Goal: Task Accomplishment & Management: Use online tool/utility

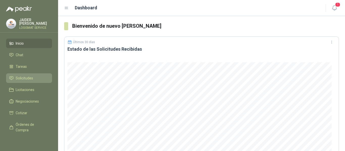
click at [32, 77] on span "Solicitudes" at bounding box center [24, 79] width 17 height 6
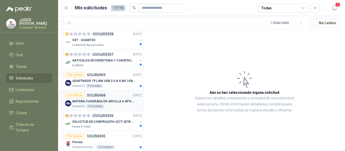
scroll to position [581, 0]
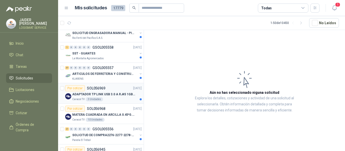
click at [109, 94] on p "ADAPTADOR TP LINK USB 3.0 A RJ45 1GB WINDOWS" at bounding box center [103, 94] width 63 height 5
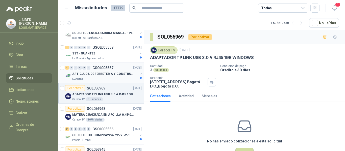
click at [119, 76] on p "ARTICULOS DE FERRETERIA Y CONSTRUCCION EN GENERAL" at bounding box center [103, 74] width 63 height 5
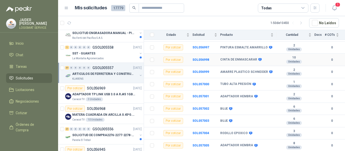
scroll to position [402, 0]
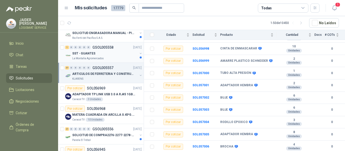
click at [119, 62] on div "1 0 0 0 0 0 GSOL005558 22/09/25 SST - GUANTES La Montaña Agromercados" at bounding box center [101, 52] width 86 height 20
click at [118, 56] on div "SST - GUANTES" at bounding box center [104, 54] width 65 height 6
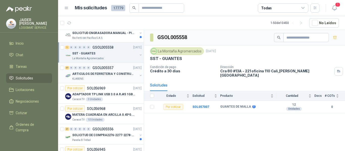
scroll to position [556, 0]
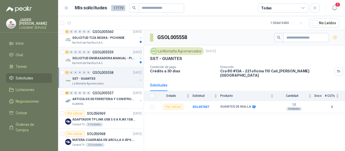
click at [99, 64] on p "Rio Fertil del Pacífico S.A.S." at bounding box center [87, 63] width 31 height 4
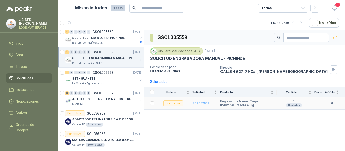
click at [201, 105] on b "SOL057008" at bounding box center [200, 104] width 17 height 4
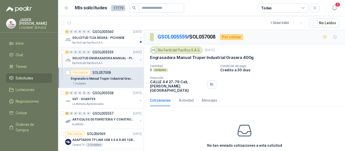
click at [97, 53] on p "GSOL005559" at bounding box center [102, 53] width 21 height 4
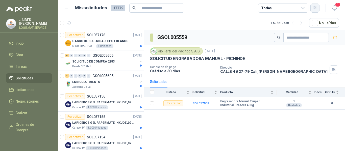
click at [315, 10] on button "button" at bounding box center [314, 8] width 9 height 9
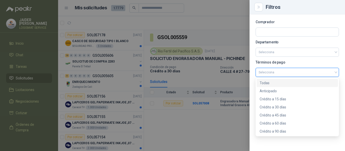
click at [271, 72] on input "search" at bounding box center [297, 72] width 77 height 8
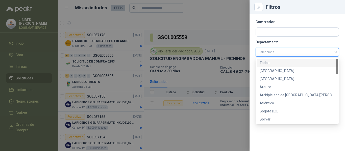
click at [278, 55] on input "search" at bounding box center [297, 52] width 77 height 9
click at [271, 109] on div "Bogotá D.C." at bounding box center [297, 112] width 75 height 6
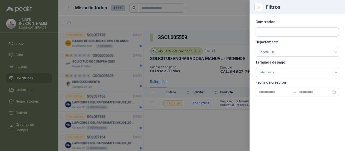
click at [192, 22] on div at bounding box center [172, 75] width 345 height 151
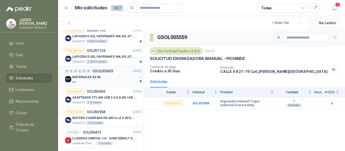
scroll to position [51, 0]
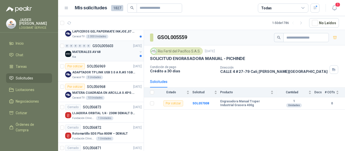
click at [98, 59] on div "Kia" at bounding box center [104, 57] width 65 height 4
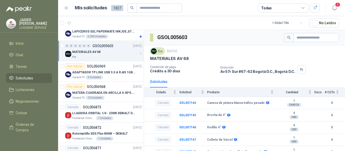
scroll to position [18, 0]
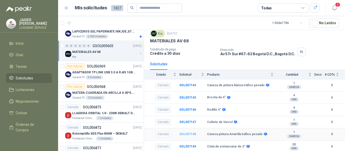
click at [186, 135] on b "SOL057148" at bounding box center [187, 135] width 17 height 4
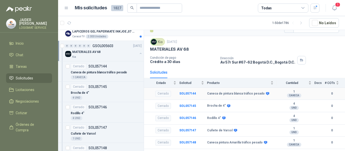
scroll to position [18, 0]
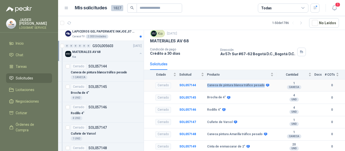
drag, startPoint x: 261, startPoint y: 85, endPoint x: 203, endPoint y: 85, distance: 58.6
click at [203, 85] on tr "Cerrado SOL057144 Caneca de pintura blanca tráfico pesado 1 CANECA 0" at bounding box center [244, 86] width 201 height 12
click at [200, 59] on div "Solicitudes" at bounding box center [244, 64] width 189 height 12
click at [183, 97] on b "SOL057145" at bounding box center [187, 98] width 17 height 4
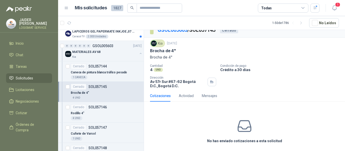
scroll to position [10, 0]
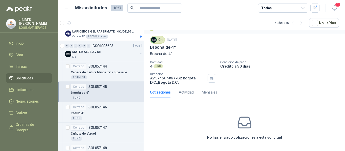
click at [160, 94] on div "Cotizaciones" at bounding box center [160, 93] width 21 height 6
click at [101, 78] on div "1 CANECA" at bounding box center [106, 78] width 71 height 4
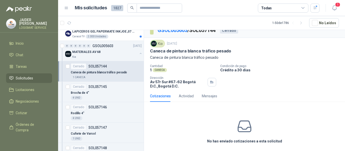
scroll to position [10, 0]
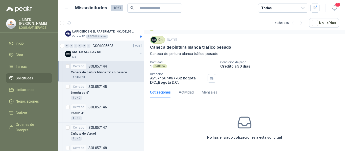
click at [237, 128] on icon at bounding box center [245, 123] width 16 height 16
click at [253, 120] on div "No has enviado cotizaciones a esta solicitud" at bounding box center [244, 127] width 201 height 51
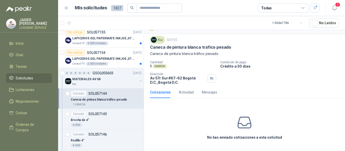
scroll to position [0, 0]
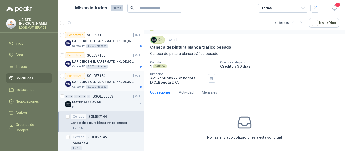
click at [113, 82] on p "LAPICEROS GEL PAPERMATE INKJOE ,07 1 LOGO 1 TINTA" at bounding box center [103, 82] width 63 height 5
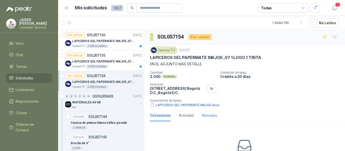
scroll to position [37, 0]
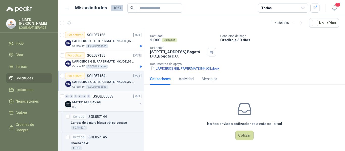
click at [105, 104] on div "MATERIALES AV 68" at bounding box center [104, 103] width 65 height 6
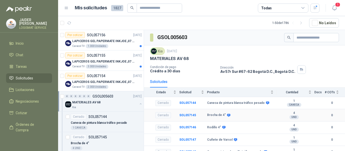
scroll to position [18, 0]
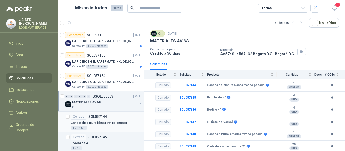
click at [96, 130] on article "Cerrado SOL057144 Caneca de pintura blanca tráfico pesado 1 CANECA" at bounding box center [101, 122] width 86 height 20
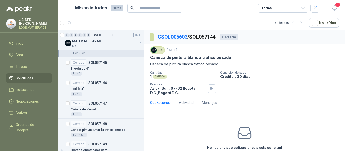
scroll to position [101, 0]
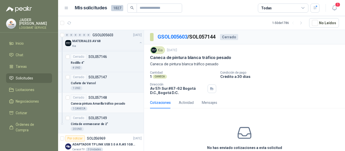
click at [103, 94] on article "Cerrado SOL057148 Caneca pintura Amarilla tráfico pesado 1 CANECA" at bounding box center [101, 103] width 86 height 20
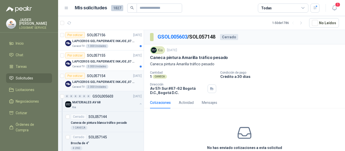
click at [116, 84] on p "LAPICEROS GEL PAPERMATE INKJOE ,07 1 LOGO 1 TINTA" at bounding box center [103, 82] width 63 height 5
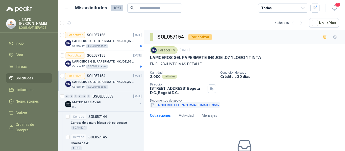
click at [202, 105] on button "LAPICEROS GEL PAPERMATE INKJOE.docx" at bounding box center [185, 105] width 70 height 5
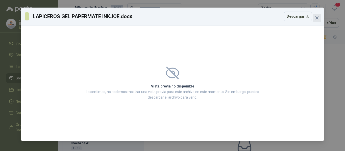
click at [318, 16] on icon "close" at bounding box center [317, 18] width 4 height 4
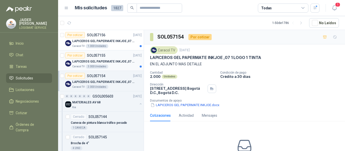
click at [110, 65] on div "Caracol TV 3.000 Unidades" at bounding box center [106, 67] width 69 height 4
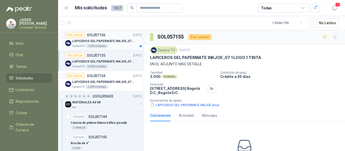
click at [121, 41] on p "LAPICEROS GEL PAPERMATE INKJOE ,07 1 LOGO 1 TINTA" at bounding box center [103, 41] width 63 height 5
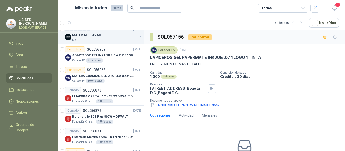
scroll to position [202, 0]
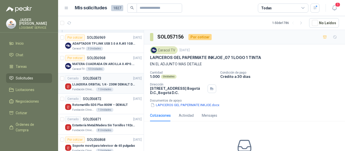
click at [116, 87] on p "LIJADORA ORBITAL 1/4 - 230W DEWALT DWE6411-B3" at bounding box center [103, 84] width 63 height 5
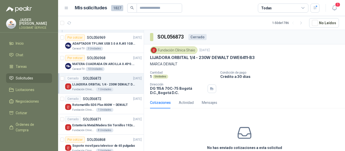
drag, startPoint x: 254, startPoint y: 56, endPoint x: 147, endPoint y: 60, distance: 107.4
click at [147, 60] on div "Fundación Clínica Shaio 22 sept, 2025 LIJADORA ORBITAL 1/4 - 230W DEWALT DWE641…" at bounding box center [244, 70] width 201 height 53
copy p "LIJADORA ORBITAL 1/4 - 230W DEWALT DWE6411-B3"
click at [115, 68] on div "Caracol TV 10 Unidades" at bounding box center [106, 69] width 69 height 4
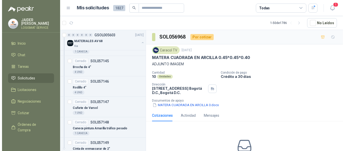
scroll to position [76, 0]
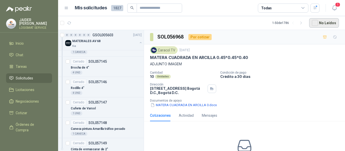
click at [330, 23] on button "No Leídos" at bounding box center [324, 23] width 30 height 10
click at [315, 8] on icon "button" at bounding box center [315, 8] width 4 height 4
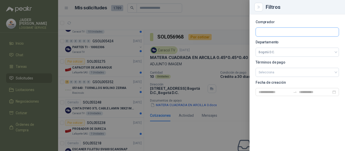
click at [296, 32] on input "text" at bounding box center [297, 32] width 83 height 9
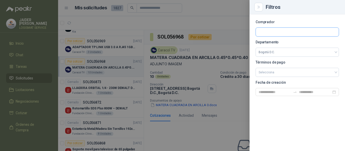
scroll to position [911, 0]
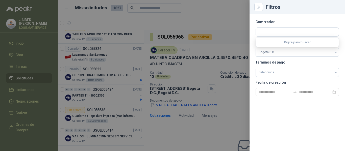
click at [225, 22] on div at bounding box center [172, 75] width 345 height 151
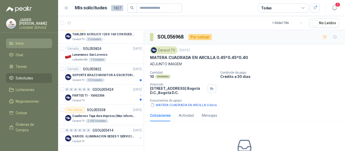
click at [15, 43] on li "Inicio" at bounding box center [29, 44] width 40 height 6
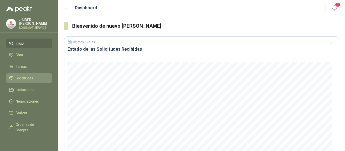
click at [19, 79] on span "Solicitudes" at bounding box center [24, 79] width 17 height 6
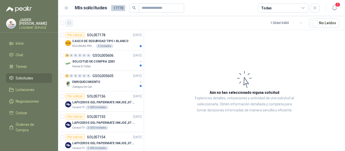
click at [69, 24] on icon "button" at bounding box center [69, 23] width 4 height 4
click at [124, 41] on p "CASCO DE SEGURIDAD TIPO I BLANCO" at bounding box center [100, 41] width 56 height 5
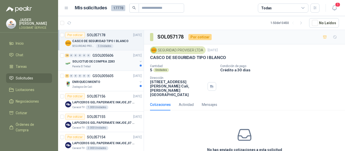
click at [88, 63] on p "SOLICITUD DE COMPRA 2283" at bounding box center [93, 61] width 42 height 5
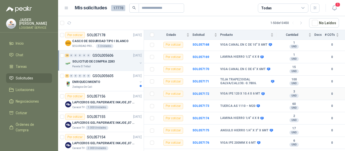
scroll to position [141, 0]
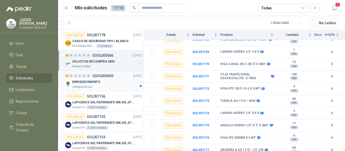
click at [102, 86] on div "Zoologico De Cali" at bounding box center [104, 87] width 65 height 4
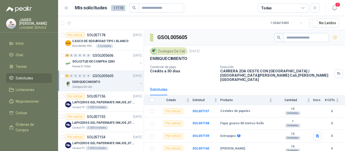
scroll to position [10, 0]
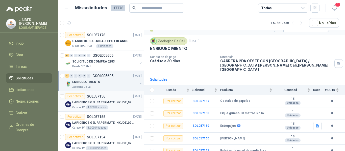
click at [116, 100] on p "LAPICEROS GEL PAPERMATE INKJOE ,07 1 LOGO 1 TINTA" at bounding box center [103, 102] width 63 height 5
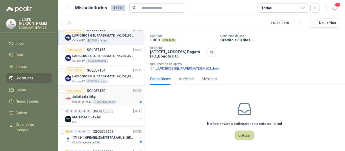
scroll to position [76, 0]
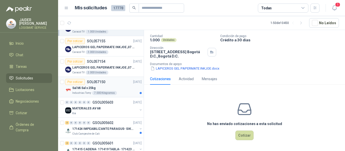
click at [124, 90] on div "Sal Mi Sal x 25kg" at bounding box center [106, 88] width 69 height 6
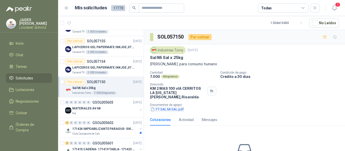
click at [171, 107] on button "FT SAL MI SAL.pdf" at bounding box center [167, 109] width 34 height 5
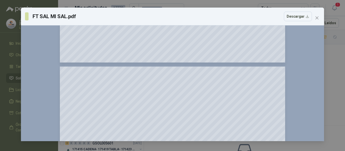
scroll to position [303, 0]
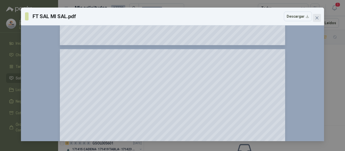
click at [315, 16] on button "Close" at bounding box center [317, 18] width 8 height 8
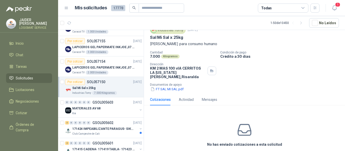
scroll to position [37, 0]
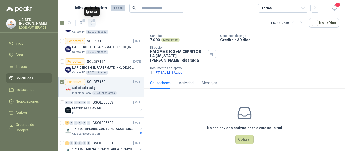
click at [90, 24] on icon "button" at bounding box center [92, 23] width 4 height 4
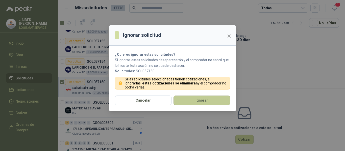
click at [185, 100] on button "Ignorar" at bounding box center [201, 101] width 57 height 10
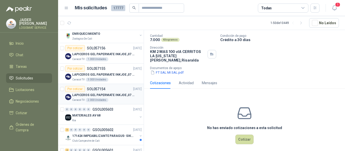
scroll to position [0, 0]
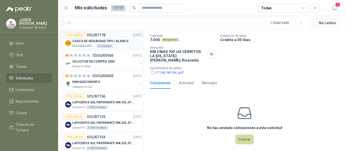
click at [126, 44] on div "SEGURIDAD PROVISER LTDA 5 Unidades" at bounding box center [106, 46] width 69 height 4
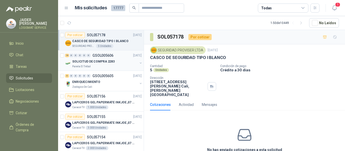
click at [85, 65] on p "Panela El Trébol" at bounding box center [81, 67] width 18 height 4
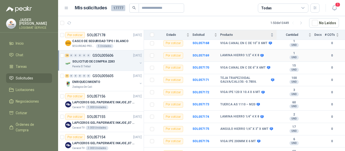
scroll to position [141, 0]
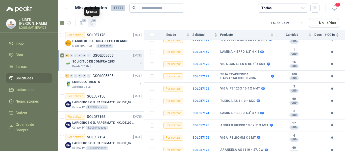
click at [94, 24] on button "16" at bounding box center [92, 23] width 8 height 8
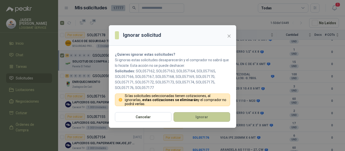
click at [193, 116] on button "Ignorar" at bounding box center [201, 117] width 57 height 10
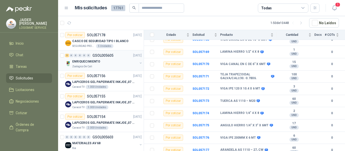
click at [99, 64] on div "ENRIQUECIMIENTO" at bounding box center [104, 62] width 65 height 6
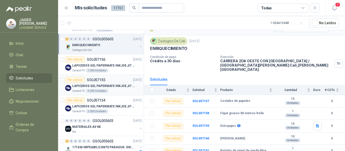
scroll to position [25, 0]
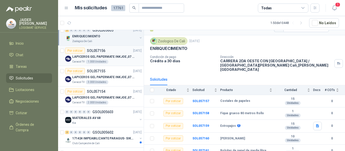
click at [109, 59] on p "LAPICEROS GEL PAPERMATE INKJOE ,07 1 LOGO 1 TINTA" at bounding box center [103, 57] width 63 height 5
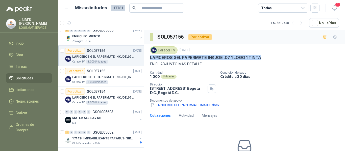
drag, startPoint x: 260, startPoint y: 56, endPoint x: 147, endPoint y: 58, distance: 112.7
click at [147, 58] on div "Caracol TV 23 sept, 2025 LAPICEROS GEL PAPERMATE INKJOE ,07 1 LOGO 1 TINTA EN E…" at bounding box center [244, 76] width 201 height 65
click at [194, 103] on button "LAPICEROS GEL PAPERMATE INKJOE.docx" at bounding box center [185, 105] width 70 height 5
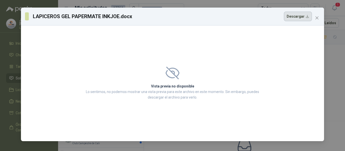
click at [300, 17] on button "Descargar" at bounding box center [298, 17] width 28 height 10
click at [316, 17] on icon "close" at bounding box center [316, 17] width 3 height 3
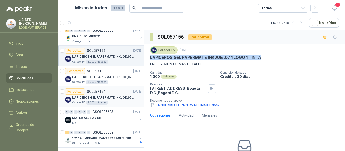
scroll to position [51, 0]
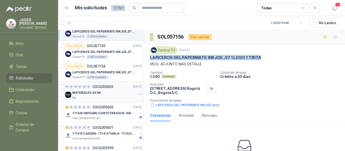
click at [115, 95] on div "MATERIALES AV 68" at bounding box center [104, 93] width 65 height 6
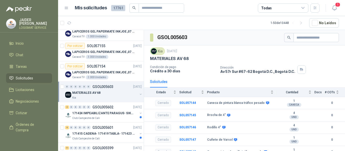
scroll to position [18, 0]
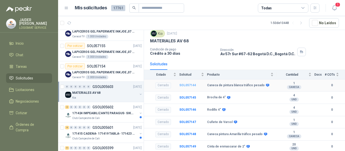
click at [190, 87] on b "SOL057144" at bounding box center [187, 86] width 17 height 4
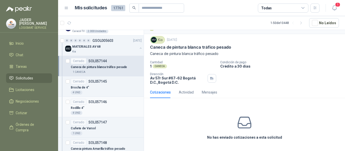
scroll to position [101, 0]
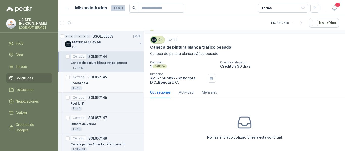
click at [105, 83] on div "Brocha de 4"" at bounding box center [106, 83] width 71 height 6
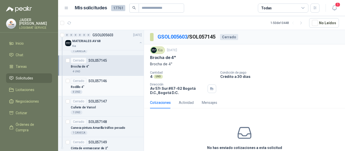
scroll to position [126, 0]
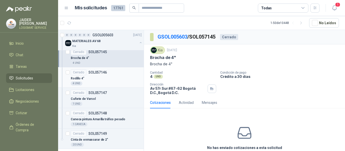
click at [99, 82] on div "4 UND" at bounding box center [106, 84] width 71 height 4
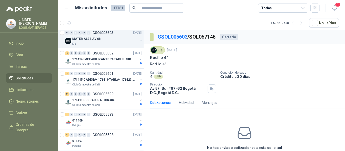
scroll to position [202, 0]
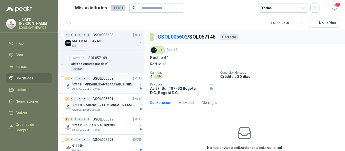
click at [116, 87] on div "171424 IMPEABILIZANTE PARAGUS- SIKALASTIC" at bounding box center [104, 85] width 65 height 6
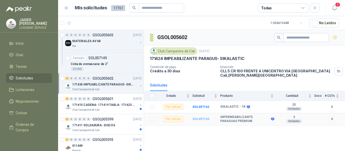
click at [200, 118] on b "SOL057143" at bounding box center [200, 119] width 17 height 4
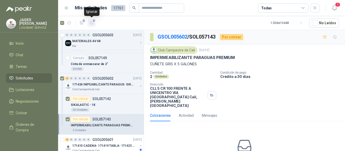
click at [90, 21] on icon "button" at bounding box center [92, 23] width 4 height 4
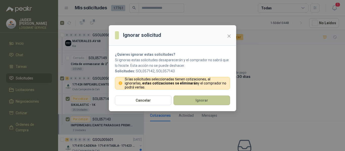
click at [181, 96] on button "Ignorar" at bounding box center [201, 101] width 57 height 10
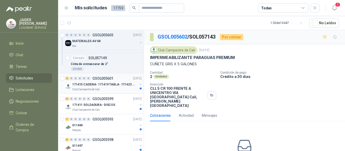
click at [112, 88] on div "Club Campestre de Cali" at bounding box center [104, 90] width 65 height 4
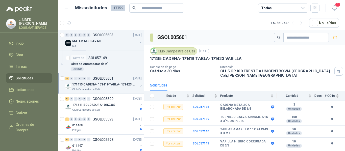
click at [62, 81] on div at bounding box center [62, 84] width 5 height 16
click at [94, 25] on button "4" at bounding box center [92, 23] width 8 height 8
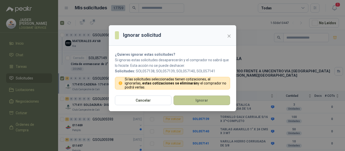
click at [182, 100] on button "Ignorar" at bounding box center [201, 101] width 57 height 10
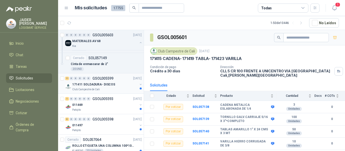
click at [96, 89] on p "Club Campestre de Cali" at bounding box center [86, 90] width 28 height 4
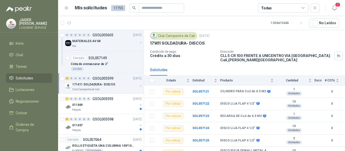
scroll to position [7, 0]
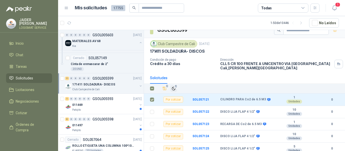
click at [174, 86] on span "1" at bounding box center [176, 86] width 4 height 4
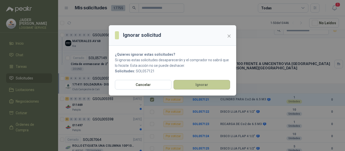
click at [190, 84] on button "Ignorar" at bounding box center [201, 85] width 57 height 10
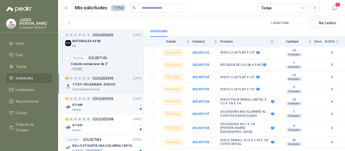
scroll to position [45, 0]
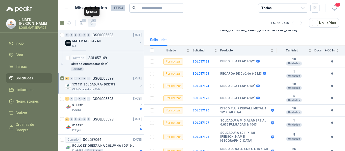
click at [91, 23] on icon "button" at bounding box center [92, 23] width 4 height 4
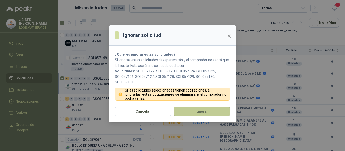
click at [191, 111] on button "Ignorar" at bounding box center [201, 112] width 57 height 10
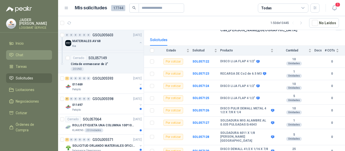
scroll to position [37, 0]
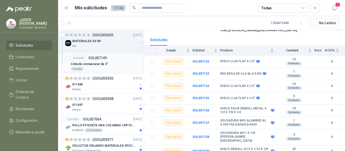
click at [99, 70] on div "20 UND" at bounding box center [106, 69] width 71 height 4
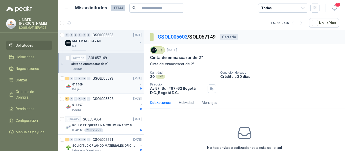
click at [87, 86] on div "011469" at bounding box center [104, 85] width 65 height 6
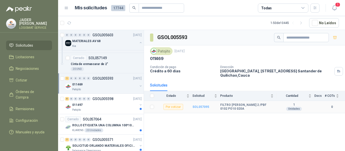
click at [203, 107] on b "SOL057095" at bounding box center [200, 107] width 17 height 4
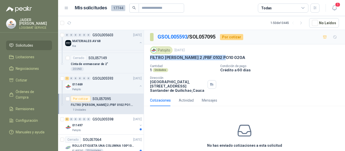
drag, startPoint x: 224, startPoint y: 58, endPoint x: 150, endPoint y: 59, distance: 74.5
click at [150, 59] on div "Patojito 23 sept, 2025 FILTRO EATON 2 /PBF 0102 PO10 020A Cantidad 1 Unidades C…" at bounding box center [244, 69] width 201 height 50
copy p "FILTRO EATON 2 /PBF 0102 PO10 020A"
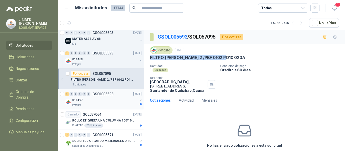
click at [88, 101] on div "011497" at bounding box center [104, 100] width 65 height 6
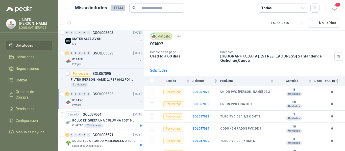
scroll to position [22, 0]
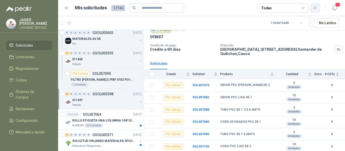
click at [317, 7] on button "button" at bounding box center [314, 8] width 9 height 9
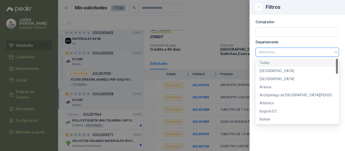
click at [286, 55] on input "search" at bounding box center [297, 52] width 77 height 9
click at [268, 109] on div "Bogotá D.C." at bounding box center [297, 112] width 75 height 6
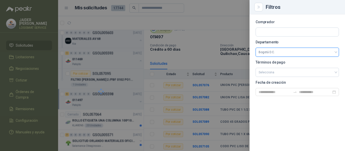
click at [206, 22] on div at bounding box center [172, 75] width 345 height 151
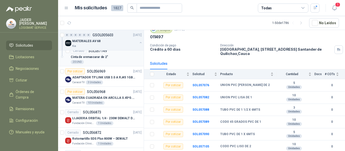
scroll to position [177, 0]
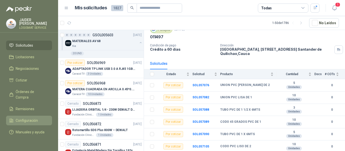
click at [27, 118] on span "Configuración" at bounding box center [27, 121] width 22 height 6
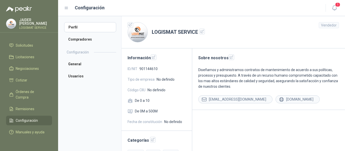
click at [65, 7] on icon at bounding box center [66, 8] width 5 height 5
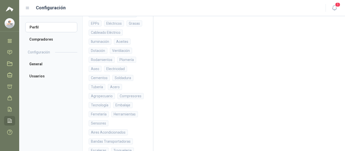
scroll to position [205, 0]
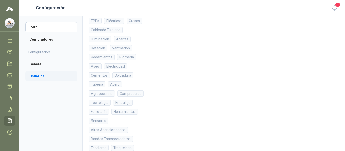
click at [40, 75] on li "Usuarios" at bounding box center [51, 76] width 52 height 10
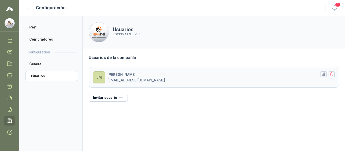
click at [325, 76] on icon "button" at bounding box center [323, 74] width 4 height 4
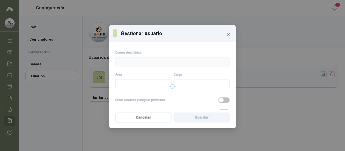
type input "**********"
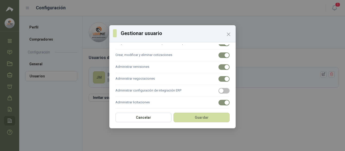
scroll to position [84, 0]
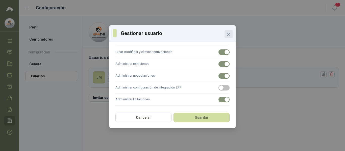
click at [227, 34] on icon "Close" at bounding box center [229, 34] width 6 height 6
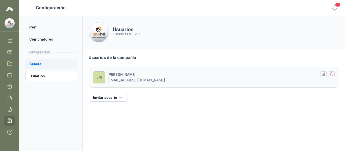
click at [38, 64] on li "General" at bounding box center [51, 64] width 52 height 10
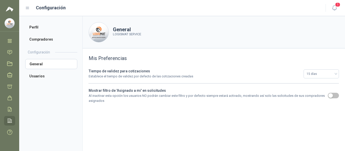
click at [44, 22] on aside "Perfil Compradores Configuración General Usuarios" at bounding box center [50, 83] width 63 height 135
click at [43, 25] on li "Perfil" at bounding box center [51, 27] width 52 height 10
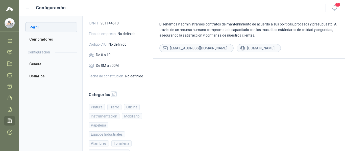
scroll to position [25, 0]
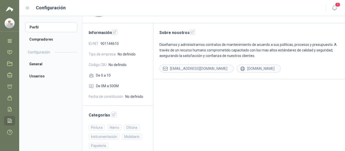
click at [28, 10] on div "Configuración" at bounding box center [172, 7] width 294 height 7
click at [28, 8] on icon at bounding box center [27, 8] width 5 height 5
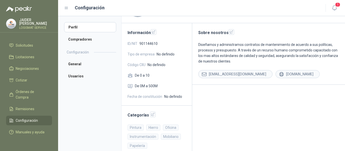
scroll to position [37, 0]
click at [24, 43] on span "Solicitudes" at bounding box center [24, 46] width 17 height 6
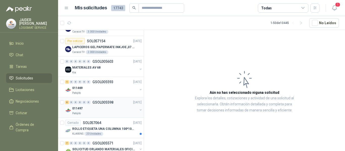
scroll to position [101, 0]
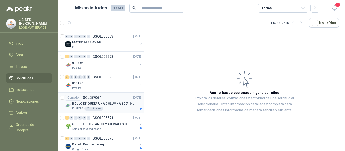
click at [111, 109] on div "KLARENS 20 Unidades" at bounding box center [106, 109] width 69 height 4
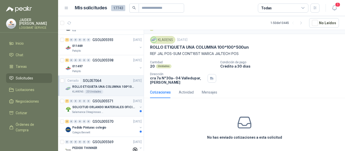
scroll to position [126, 0]
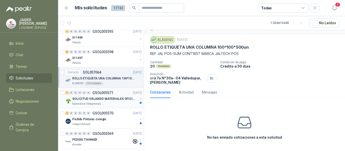
click at [118, 102] on div "Salamanca Oleaginosas SAS" at bounding box center [104, 104] width 65 height 4
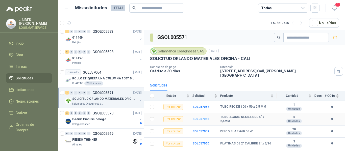
click at [201, 117] on b "SOL057058" at bounding box center [200, 119] width 17 height 4
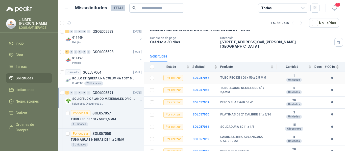
scroll to position [30, 0]
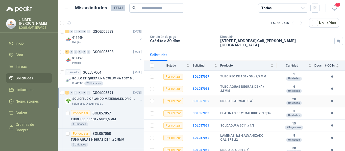
click at [202, 100] on b "SOL057059" at bounding box center [200, 102] width 17 height 4
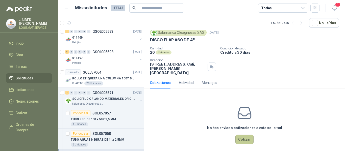
click at [243, 135] on button "Cotizar" at bounding box center [244, 140] width 18 height 10
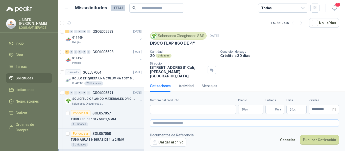
scroll to position [14, 0]
click at [187, 109] on input "Nombre del producto" at bounding box center [193, 109] width 86 height 9
paste input "**********"
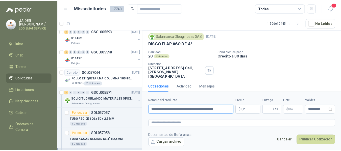
scroll to position [0, 0]
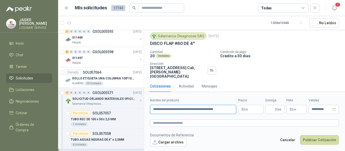
type input "**********"
click at [251, 110] on body "JAIDER MARTINEZ LOGISMAT SERVICE Inicio Chat Tareas Solicitudes Licitaciones Ne…" at bounding box center [172, 75] width 345 height 151
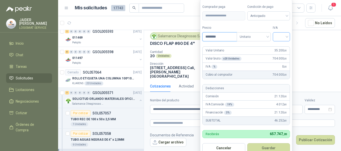
type input "********"
click at [286, 36] on input "search" at bounding box center [281, 37] width 11 height 8
click at [286, 46] on div "19%" at bounding box center [282, 47] width 9 height 6
click at [310, 69] on div "Cantidad 20 Unidades Condición de pago Crédito a 30 días Dirección CALLE 4 No.2…" at bounding box center [242, 64] width 185 height 28
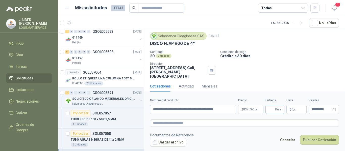
click at [281, 107] on span "Días" at bounding box center [278, 109] width 6 height 9
type input "*"
click at [297, 109] on p "$ 0 ,00" at bounding box center [296, 109] width 20 height 9
click at [316, 110] on input "**********" at bounding box center [322, 109] width 20 height 3
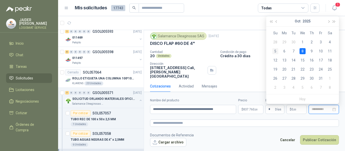
type input "**********"
click at [277, 53] on div "5" at bounding box center [275, 51] width 6 height 6
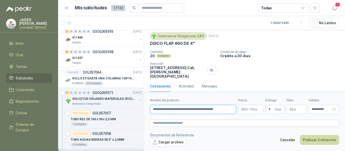
click at [184, 110] on input "**********" at bounding box center [193, 109] width 86 height 9
type input "**********"
click at [307, 140] on button "Publicar Cotización" at bounding box center [319, 140] width 39 height 10
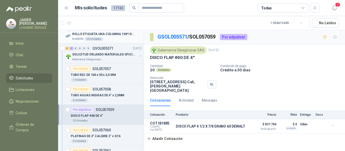
scroll to position [177, 0]
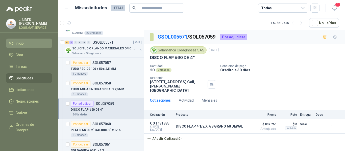
click at [23, 45] on link "Inicio" at bounding box center [29, 44] width 46 height 10
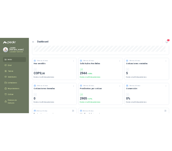
scroll to position [126, 0]
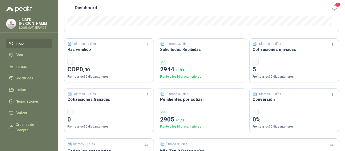
click at [253, 72] on p "5" at bounding box center [294, 70] width 83 height 10
click at [253, 71] on p "5" at bounding box center [294, 70] width 83 height 10
click at [33, 76] on span "Solicitudes" at bounding box center [24, 79] width 17 height 6
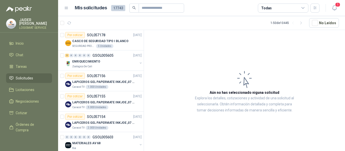
click at [67, 9] on icon at bounding box center [66, 8] width 5 height 5
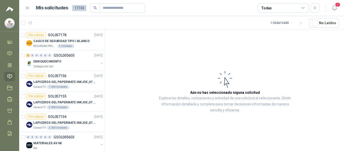
drag, startPoint x: 29, startPoint y: 6, endPoint x: 30, endPoint y: 9, distance: 2.7
click at [28, 7] on icon at bounding box center [27, 8] width 5 height 5
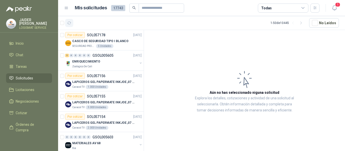
click at [69, 23] on icon "button" at bounding box center [69, 23] width 4 height 4
click at [328, 23] on button "No Leídos" at bounding box center [324, 23] width 30 height 10
click at [292, 7] on div "Todas" at bounding box center [283, 8] width 51 height 9
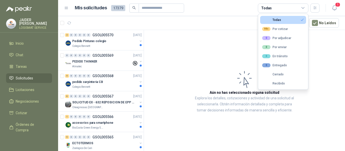
click at [292, 7] on div "Todas" at bounding box center [283, 8] width 51 height 9
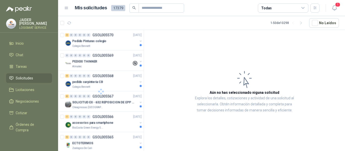
click at [302, 8] on icon at bounding box center [303, 8] width 5 height 5
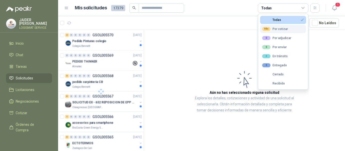
click at [293, 28] on button "99+ Por cotizar" at bounding box center [283, 29] width 46 height 8
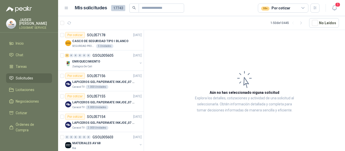
click at [195, 23] on article "1 - 50 de 10445 No Leídos" at bounding box center [201, 23] width 287 height 14
click at [311, 8] on button "button" at bounding box center [314, 8] width 9 height 9
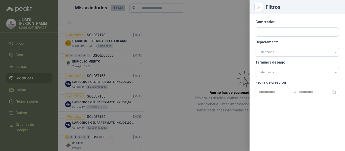
click at [127, 9] on div at bounding box center [172, 75] width 345 height 151
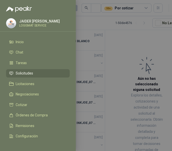
click at [98, 39] on div at bounding box center [86, 75] width 172 height 151
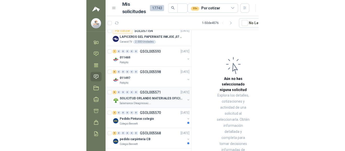
scroll to position [101, 0]
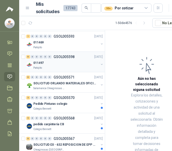
click at [53, 64] on div "011497" at bounding box center [65, 63] width 65 height 6
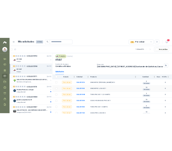
scroll to position [22, 0]
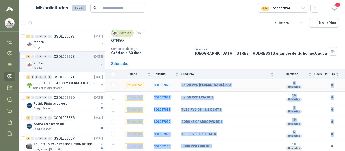
drag, startPoint x: 214, startPoint y: 145, endPoint x: 179, endPoint y: 83, distance: 71.5
click at [179, 83] on tbody "Por cotizar SOL057076 UNION PVC LISA DE 2 5 Unidades 0 Por cotizar SOL057082 UN…" at bounding box center [225, 116] width 240 height 74
click at [178, 85] on td "SOL057076" at bounding box center [168, 85] width 28 height 12
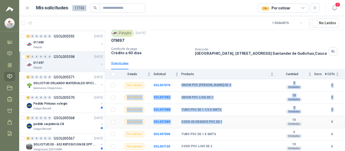
drag, startPoint x: 178, startPoint y: 81, endPoint x: 240, endPoint y: 123, distance: 75.2
click at [240, 123] on tbody "Por cotizar SOL057076 UNION PVC LISA DE 2 5 Unidades 0 Por cotizar SOL057082 UN…" at bounding box center [225, 116] width 240 height 74
click at [240, 123] on div "CODO 45 GRADOS PVC DE 1" at bounding box center [227, 122] width 92 height 4
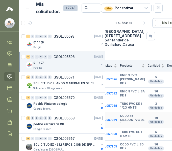
scroll to position [52, 35]
click at [45, 62] on div "011497" at bounding box center [65, 63] width 65 height 6
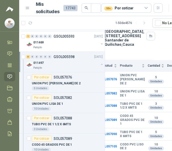
click at [49, 65] on div "011497" at bounding box center [65, 63] width 65 height 6
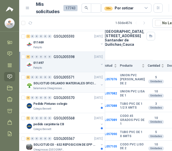
click at [52, 83] on p "SOLICITUD ORLANDO MATERIALES OFICINA - CALI" at bounding box center [64, 83] width 63 height 5
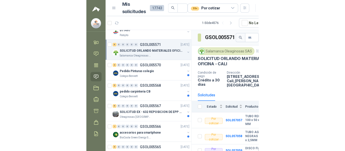
scroll to position [140, 0]
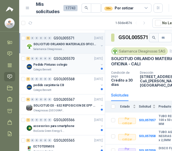
click at [78, 66] on div "Pedido Pinturas colegio" at bounding box center [65, 65] width 65 height 6
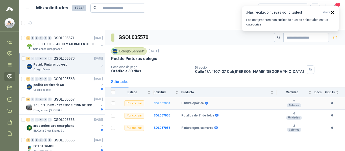
click at [159, 103] on b "SOL057054" at bounding box center [162, 104] width 17 height 4
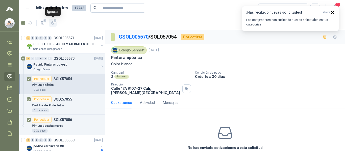
click at [53, 23] on icon "button" at bounding box center [53, 23] width 4 height 4
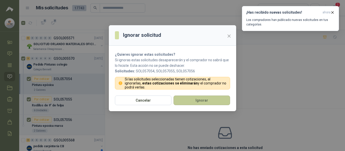
click at [193, 101] on button "Ignorar" at bounding box center [201, 101] width 57 height 10
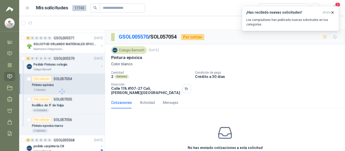
scroll to position [161, 0]
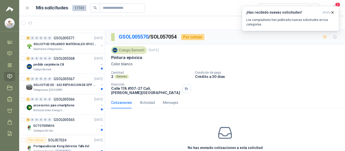
click at [232, 39] on div "GSOL005570 / SOL057054 Por cotizar" at bounding box center [225, 37] width 240 height 14
click at [60, 87] on p "SOLICITUD EX - 632 REPOSICION DE EPP #2" at bounding box center [64, 85] width 63 height 5
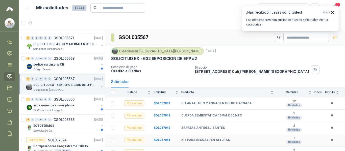
scroll to position [18, 0]
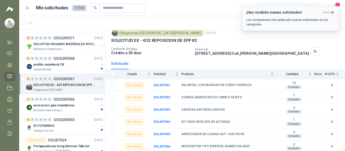
click at [334, 12] on icon "button" at bounding box center [332, 12] width 4 height 4
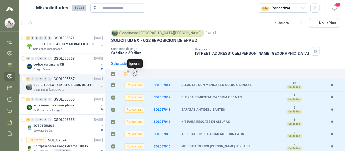
click at [133, 75] on icon "Ignorar" at bounding box center [134, 74] width 3 height 3
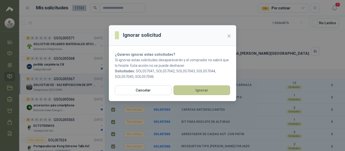
click at [195, 94] on button "Ignorar" at bounding box center [201, 91] width 57 height 10
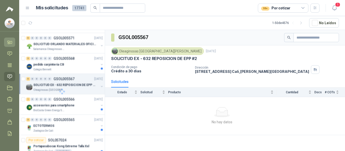
scroll to position [0, 0]
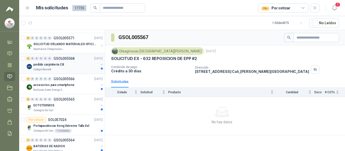
click at [71, 64] on div "pedido carpinteria CB" at bounding box center [65, 65] width 65 height 6
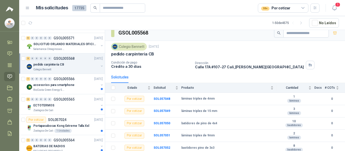
scroll to position [6, 0]
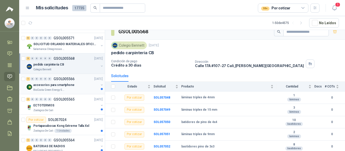
click at [75, 90] on div "BioCosta Green Energy S.A.S" at bounding box center [65, 90] width 65 height 4
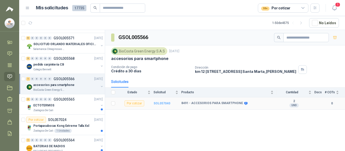
click at [159, 104] on b "SOL057040" at bounding box center [162, 104] width 17 height 4
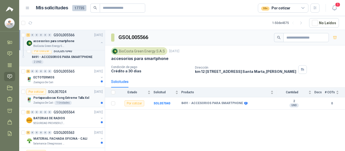
scroll to position [211, 0]
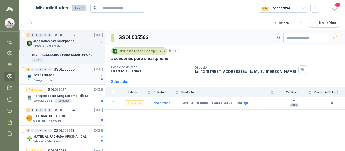
click at [73, 79] on div "Zoologico De Cali" at bounding box center [65, 81] width 65 height 4
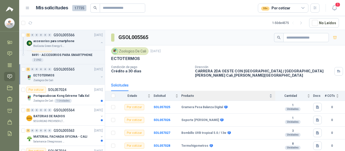
scroll to position [12, 0]
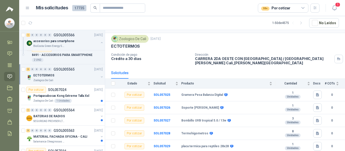
click at [228, 33] on div "Zoologico De Cali 23 sept, 2025 ECTOTERMOS Condición de pago Crédito a 30 días …" at bounding box center [225, 50] width 240 height 34
click at [78, 99] on div "Portapasabocas Kong Extreme Talla Xxl" at bounding box center [67, 96] width 69 height 6
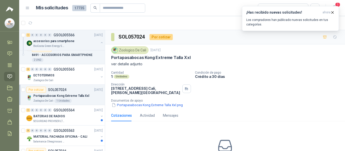
click at [29, 10] on icon at bounding box center [27, 8] width 5 height 5
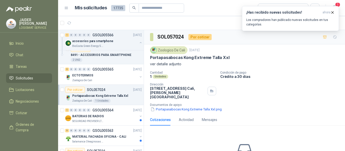
click at [26, 78] on span "Solicitudes" at bounding box center [24, 79] width 17 height 6
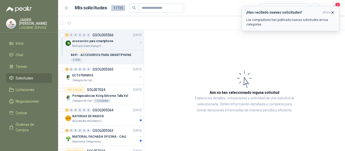
click at [332, 12] on icon "button" at bounding box center [332, 12] width 4 height 4
